Goal: Book appointment/travel/reservation

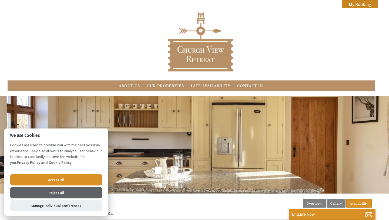
click at [67, 179] on button "Accept all" at bounding box center [56, 179] width 92 height 11
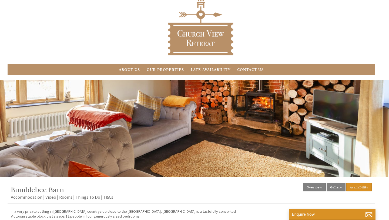
scroll to position [18, 0]
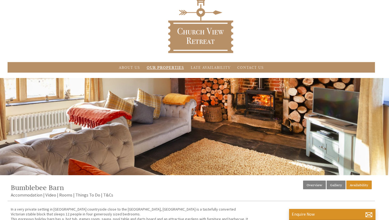
click at [154, 70] on link "Our Properties" at bounding box center [165, 67] width 37 height 5
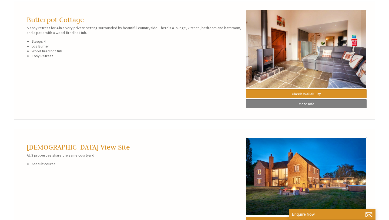
scroll to position [460, 0]
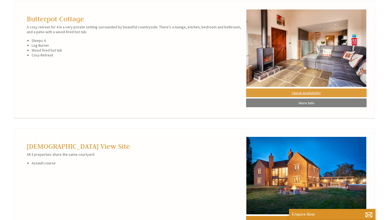
click at [282, 97] on link "Check Availability" at bounding box center [306, 93] width 120 height 9
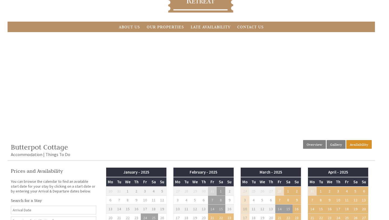
scroll to position [54, 0]
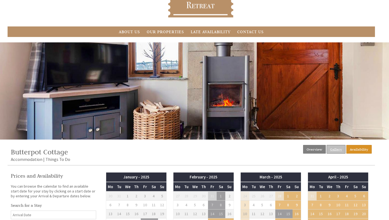
click at [332, 149] on link "Gallery" at bounding box center [335, 149] width 19 height 9
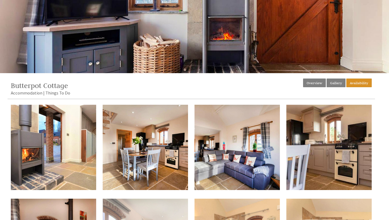
scroll to position [118, 0]
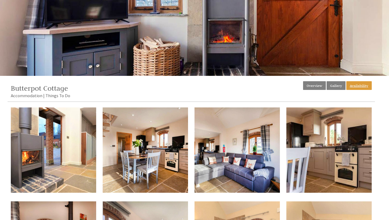
click at [356, 81] on link "Availability" at bounding box center [358, 85] width 25 height 9
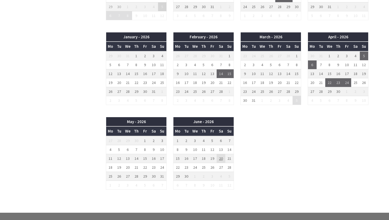
scroll to position [450, 0]
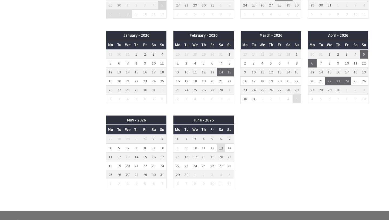
click at [220, 150] on td "13" at bounding box center [220, 147] width 9 height 9
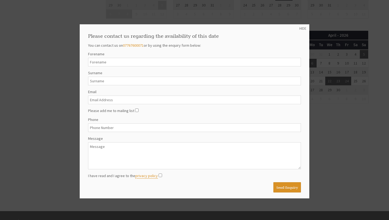
click at [300, 31] on div "HIDE Please contact us regarding the availability of this date You can contact …" at bounding box center [194, 111] width 229 height 174
click at [300, 30] on link "HIDE" at bounding box center [302, 28] width 7 height 5
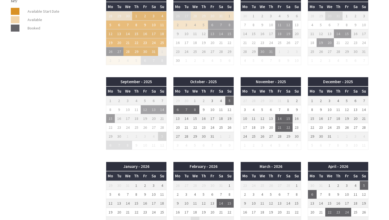
scroll to position [133, 0]
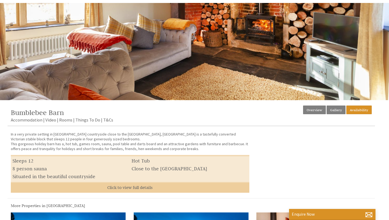
scroll to position [96, 0]
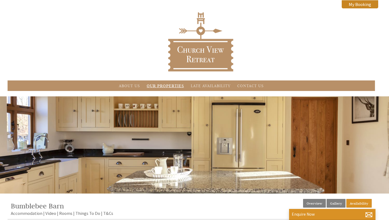
click at [159, 86] on link "Our Properties" at bounding box center [165, 85] width 37 height 5
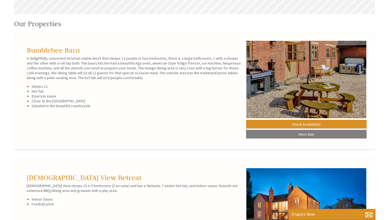
scroll to position [251, 0]
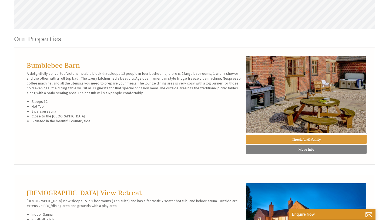
click at [268, 139] on link "Check Availability" at bounding box center [306, 139] width 120 height 9
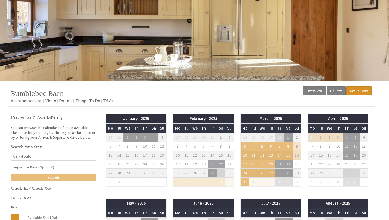
scroll to position [74, 0]
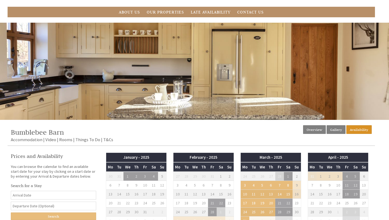
click at [341, 79] on div "Bumblebee Barn A delightfully converted Victorian stable block that sleeps 12 p…" at bounding box center [194, 52] width 389 height 59
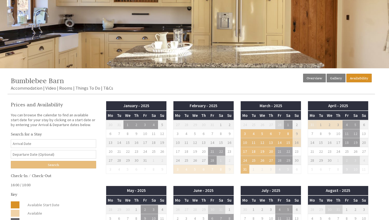
scroll to position [127, 0]
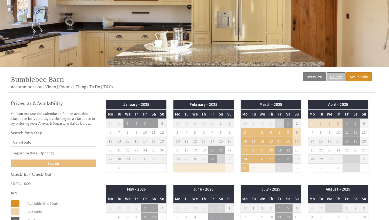
click at [334, 76] on link "Gallery" at bounding box center [335, 76] width 19 height 9
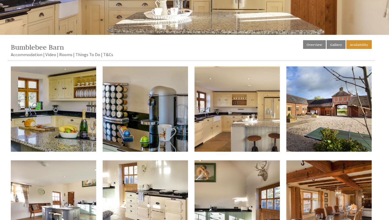
scroll to position [159, 0]
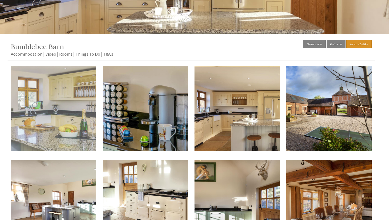
click at [55, 113] on img at bounding box center [53, 108] width 85 height 85
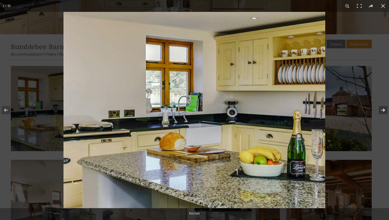
click at [381, 108] on button at bounding box center [379, 110] width 19 height 27
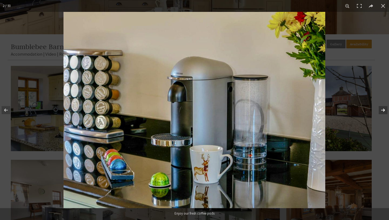
click at [381, 108] on button at bounding box center [379, 110] width 19 height 27
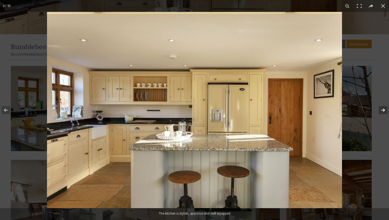
click at [381, 108] on button at bounding box center [379, 110] width 19 height 27
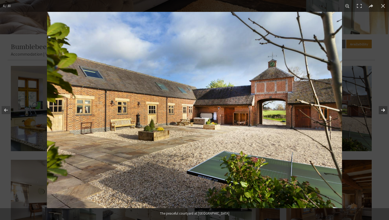
click at [384, 109] on button at bounding box center [379, 110] width 19 height 27
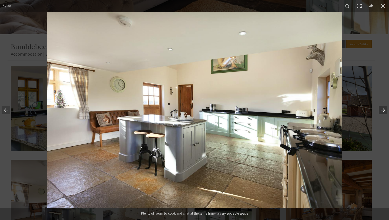
click at [384, 109] on button at bounding box center [379, 110] width 19 height 27
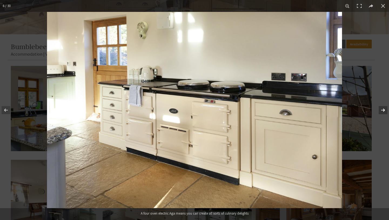
click at [384, 109] on button at bounding box center [379, 110] width 19 height 27
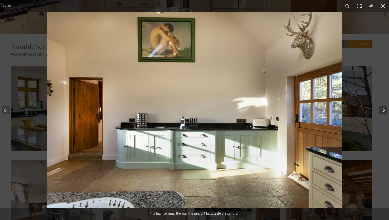
click at [384, 109] on button at bounding box center [379, 110] width 19 height 27
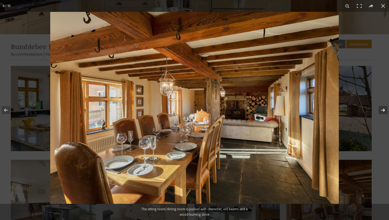
click at [384, 109] on button at bounding box center [379, 110] width 19 height 27
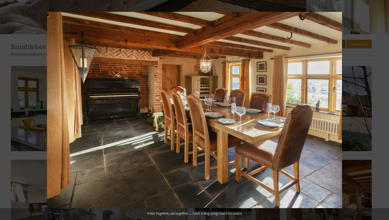
click at [384, 109] on button at bounding box center [379, 110] width 19 height 27
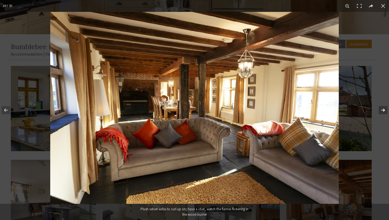
click at [380, 109] on button at bounding box center [379, 110] width 19 height 27
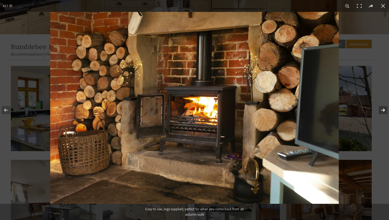
click at [380, 109] on button at bounding box center [379, 110] width 19 height 27
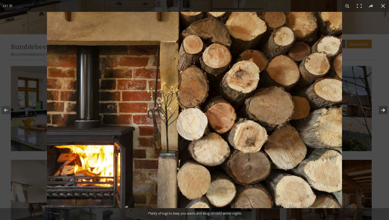
click at [380, 109] on button at bounding box center [379, 110] width 19 height 27
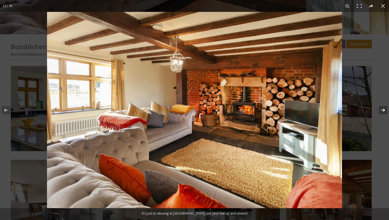
click at [380, 109] on button at bounding box center [379, 110] width 19 height 27
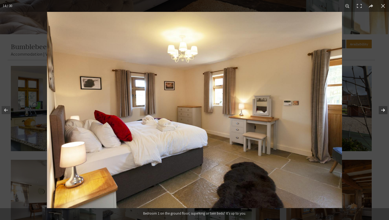
click at [380, 109] on button at bounding box center [379, 110] width 19 height 27
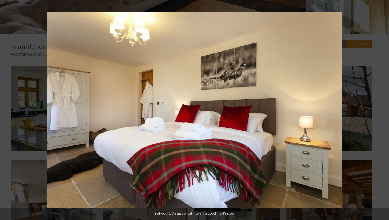
click at [380, 109] on button at bounding box center [379, 110] width 19 height 27
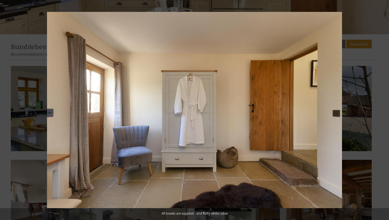
click at [380, 109] on button at bounding box center [379, 110] width 19 height 27
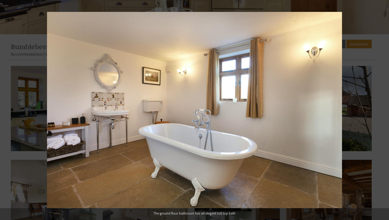
click at [380, 109] on button at bounding box center [379, 110] width 19 height 27
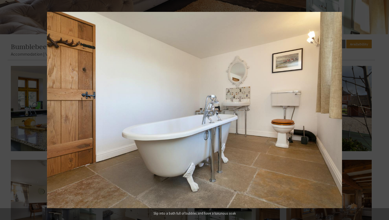
click at [380, 109] on button at bounding box center [379, 110] width 19 height 27
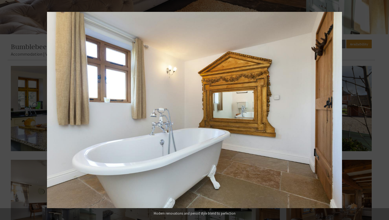
click at [380, 109] on button at bounding box center [379, 110] width 19 height 27
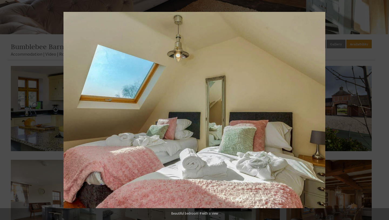
click at [380, 109] on button at bounding box center [379, 110] width 19 height 27
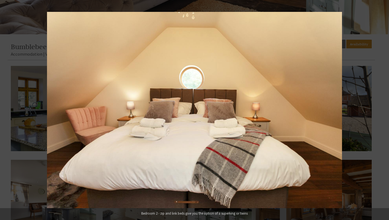
click at [380, 109] on button at bounding box center [379, 110] width 19 height 27
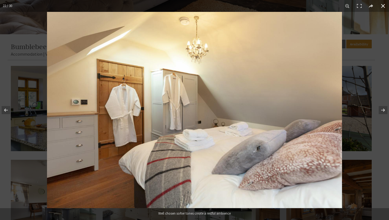
click at [364, 113] on div at bounding box center [241, 122] width 389 height 220
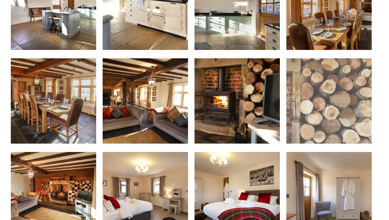
scroll to position [353, 0]
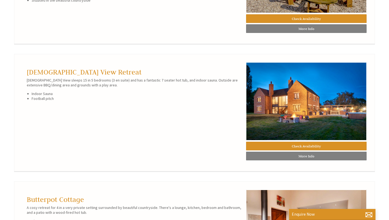
scroll to position [374, 0]
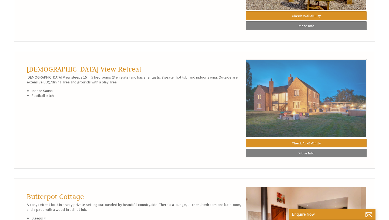
click at [254, 104] on img at bounding box center [306, 98] width 120 height 78
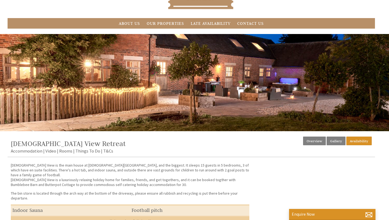
scroll to position [74, 0]
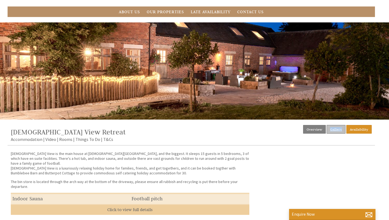
click at [335, 129] on link "Gallery" at bounding box center [335, 129] width 19 height 9
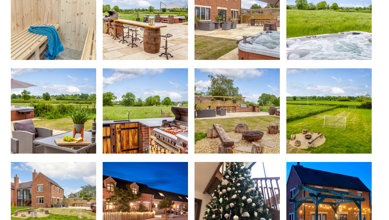
scroll to position [684, 0]
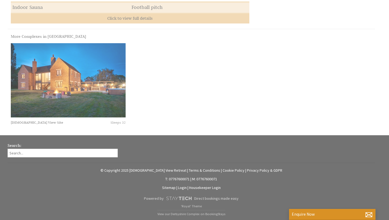
scroll to position [74, 0]
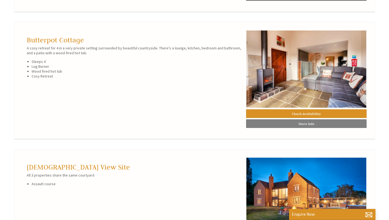
scroll to position [558, 0]
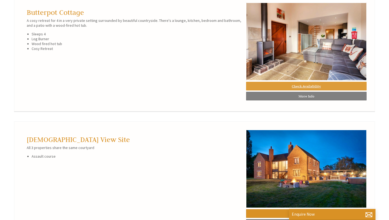
click at [274, 85] on link "Check Availability" at bounding box center [306, 86] width 120 height 9
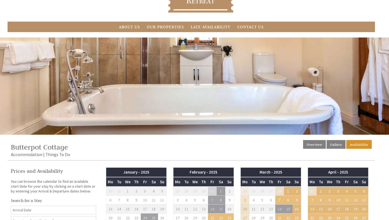
scroll to position [59, 0]
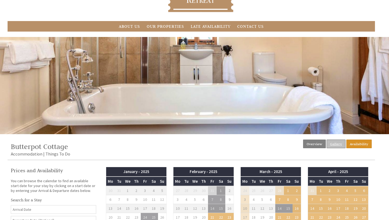
click at [335, 145] on link "Gallery" at bounding box center [335, 144] width 19 height 9
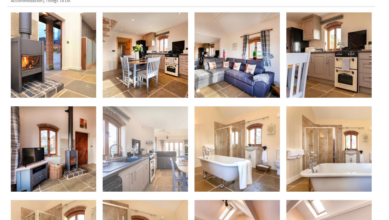
scroll to position [214, 0]
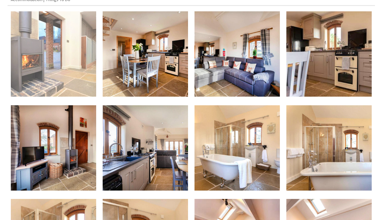
click at [65, 66] on img at bounding box center [53, 53] width 85 height 85
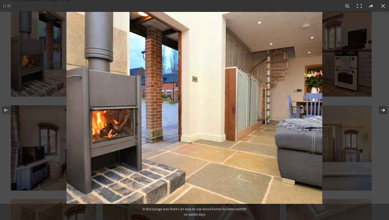
click at [376, 107] on button at bounding box center [379, 110] width 19 height 27
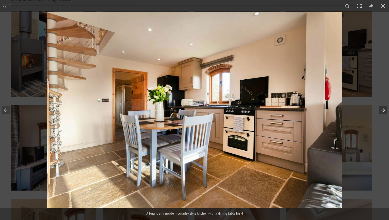
click at [377, 107] on button at bounding box center [379, 110] width 19 height 27
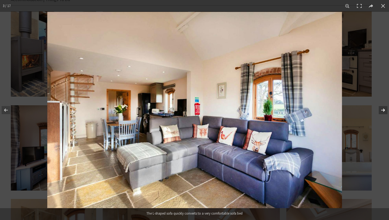
click at [377, 107] on button at bounding box center [379, 110] width 19 height 27
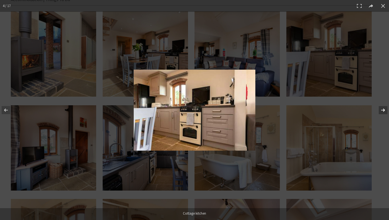
click at [377, 107] on button at bounding box center [379, 110] width 19 height 27
